Goal: Complete application form

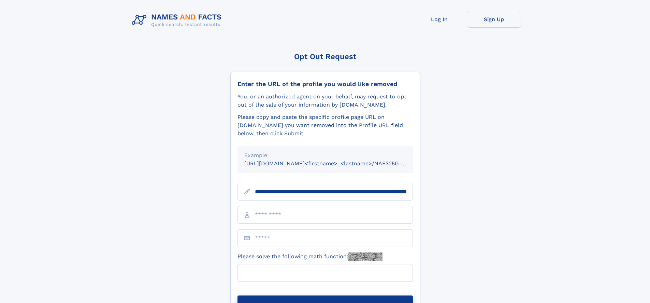
scroll to position [0, 71]
type input "**********"
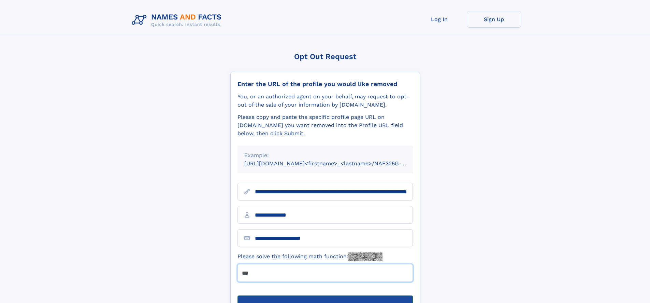
type input "***"
click at [325, 295] on button "Submit Opt Out Request" at bounding box center [325, 306] width 175 height 22
